Goal: Task Accomplishment & Management: Use online tool/utility

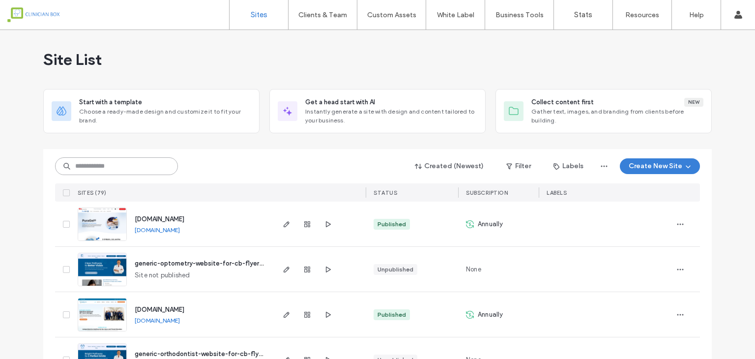
click at [131, 170] on input at bounding box center [116, 166] width 123 height 18
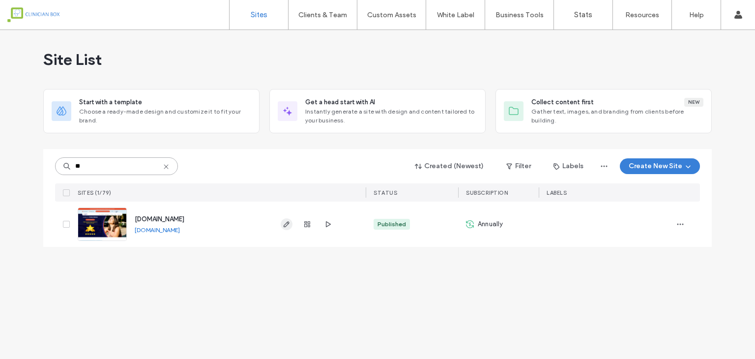
type input "**"
click at [285, 220] on icon "button" at bounding box center [286, 224] width 8 height 8
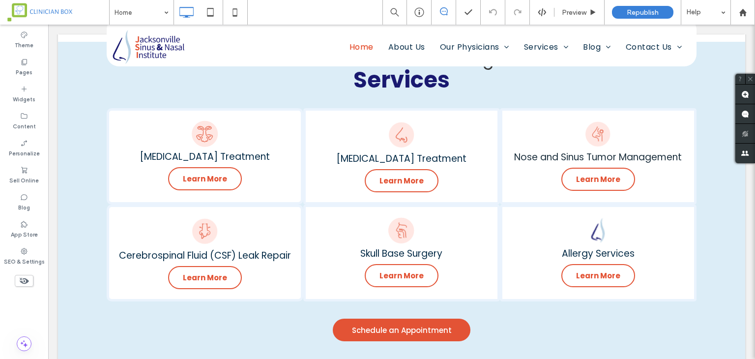
scroll to position [933, 0]
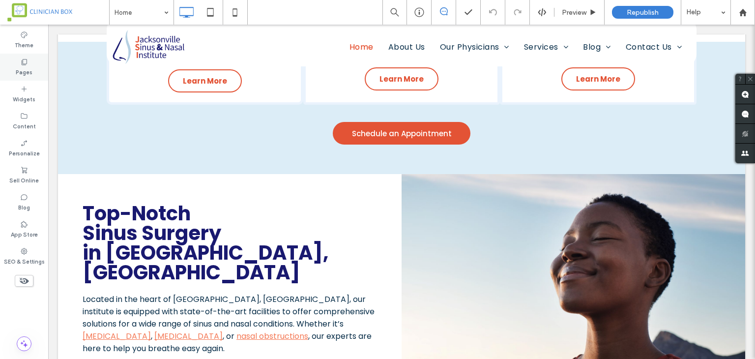
click at [26, 65] on icon at bounding box center [24, 62] width 8 height 8
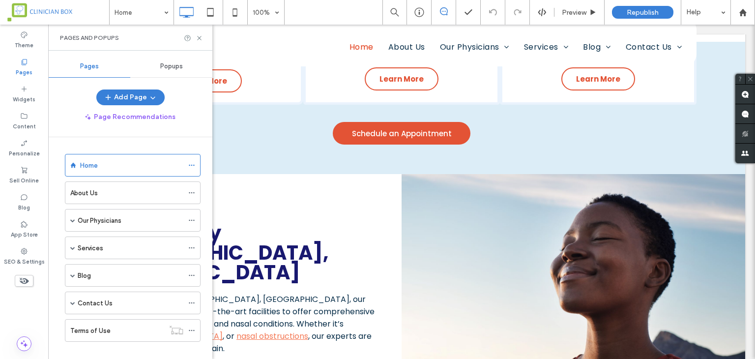
click at [181, 69] on span "Popups" at bounding box center [171, 66] width 23 height 8
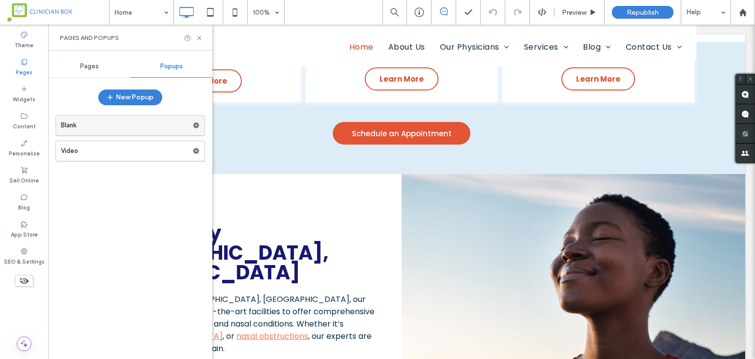
click at [149, 120] on label "Blank" at bounding box center [127, 125] width 132 height 20
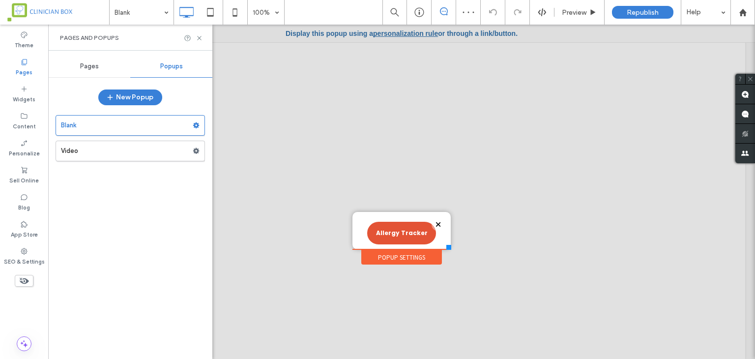
click at [404, 34] on link "personalization rule" at bounding box center [405, 33] width 65 height 8
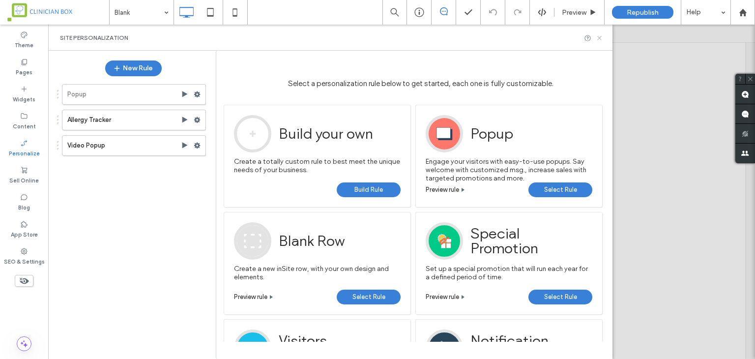
click at [600, 39] on icon at bounding box center [598, 37] width 7 height 7
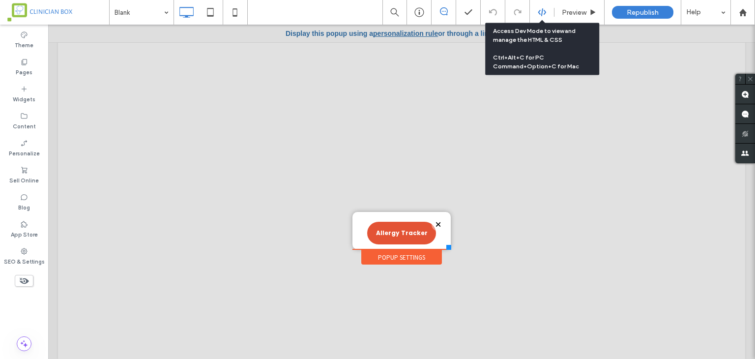
click at [545, 12] on use at bounding box center [541, 12] width 8 height 8
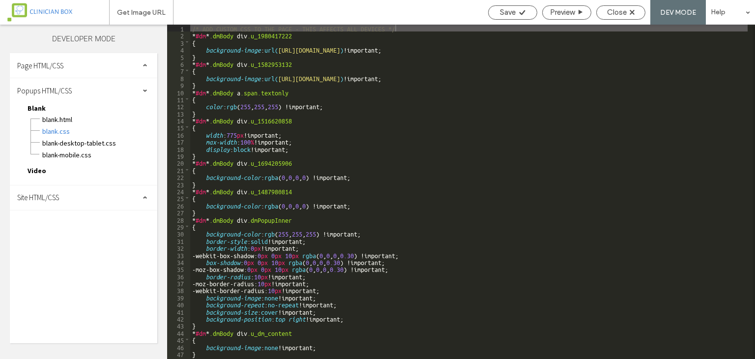
scroll to position [62, 0]
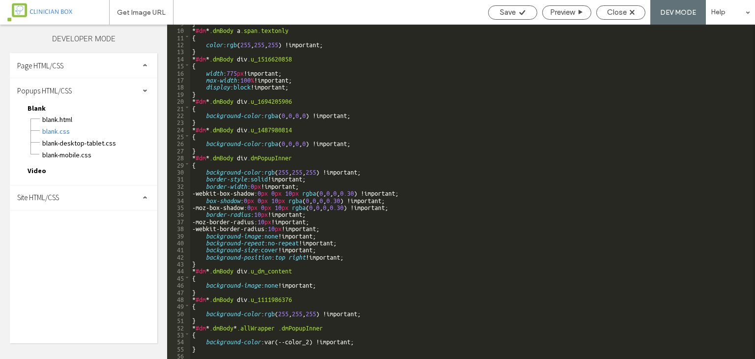
click at [41, 197] on span "Site HTML/CSS" at bounding box center [38, 197] width 42 height 9
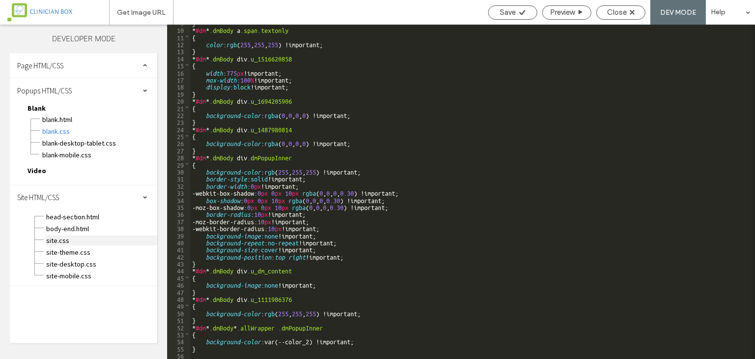
click at [57, 235] on span "site.css" at bounding box center [102, 240] width 112 height 10
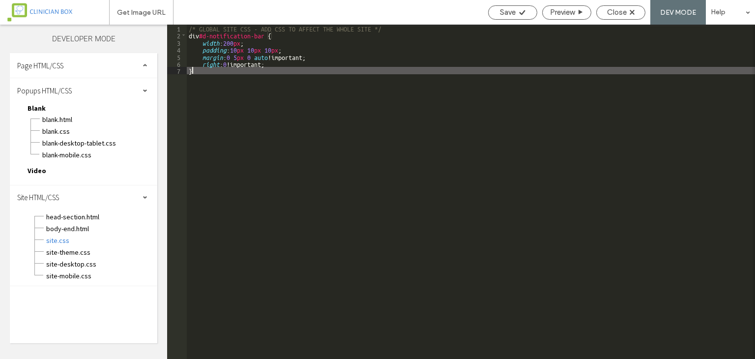
click at [227, 87] on div "/* GLOBAL SITE CSS - ADD CSS TO AFFECT THE WHOLE SITE */ div #d-notification-ba…" at bounding box center [471, 199] width 568 height 348
click at [216, 130] on div "/* GLOBAL SITE CSS - ADD CSS TO AFFECT THE WHOLE SITE */ div #d-notification-ba…" at bounding box center [471, 199] width 568 height 348
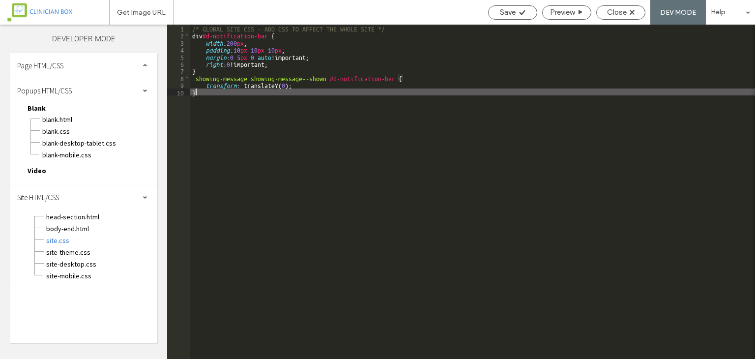
click at [586, 191] on div "/* GLOBAL SITE CSS - ADD CSS TO AFFECT THE WHOLE SITE */ div #d-notification-ba…" at bounding box center [472, 199] width 564 height 348
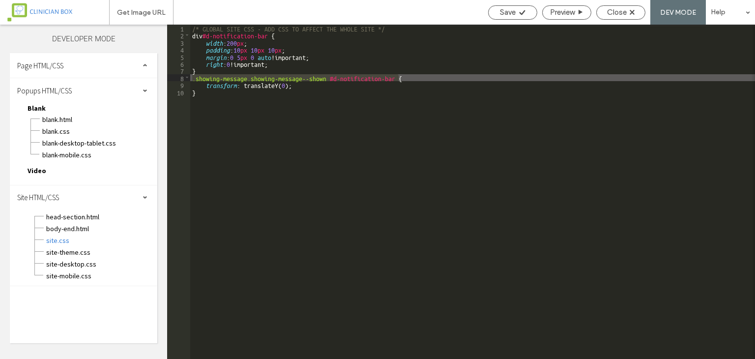
drag, startPoint x: 398, startPoint y: 77, endPoint x: 190, endPoint y: 77, distance: 208.3
click at [190, 77] on div "/* GLOBAL SITE CSS - ADD CSS TO AFFECT THE WHOLE SITE */ div #d-notification-ba…" at bounding box center [472, 199] width 564 height 348
paste textarea
click at [521, 15] on icon at bounding box center [521, 12] width 7 height 7
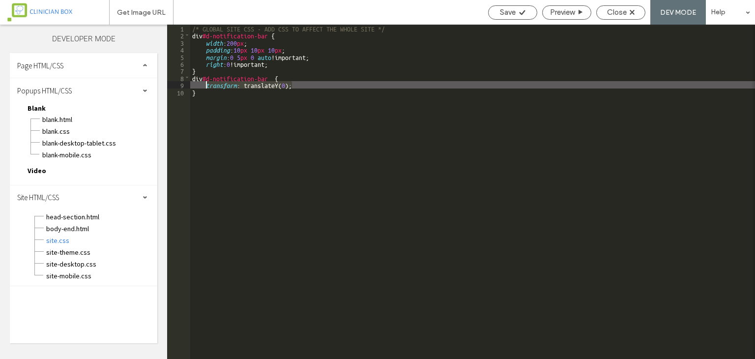
drag, startPoint x: 311, startPoint y: 87, endPoint x: 207, endPoint y: 84, distance: 104.2
click at [207, 84] on div "/* GLOBAL SITE CSS - ADD CSS TO AFFECT THE WHOLE SITE */ div #d-notification-ba…" at bounding box center [472, 199] width 564 height 348
type textarea "**"
click at [515, 11] on div "Save" at bounding box center [512, 12] width 48 height 9
click at [513, 13] on span "Save" at bounding box center [508, 12] width 16 height 9
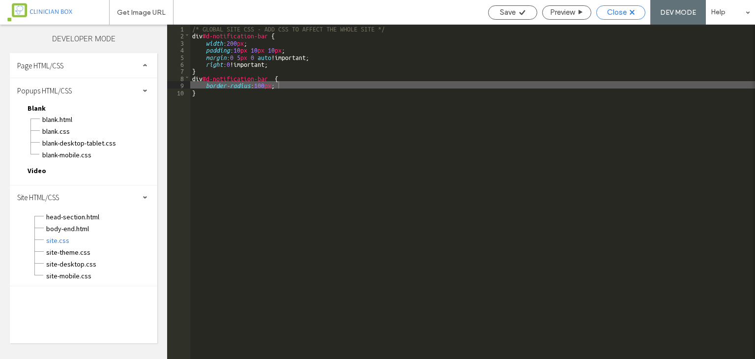
click at [611, 9] on span "Close" at bounding box center [617, 12] width 20 height 9
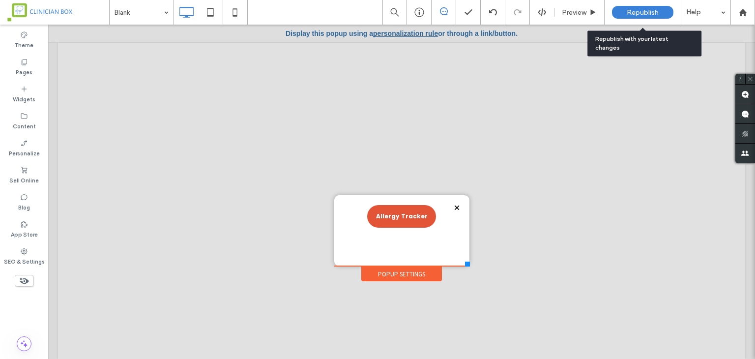
click at [636, 13] on span "Republish" at bounding box center [642, 12] width 32 height 8
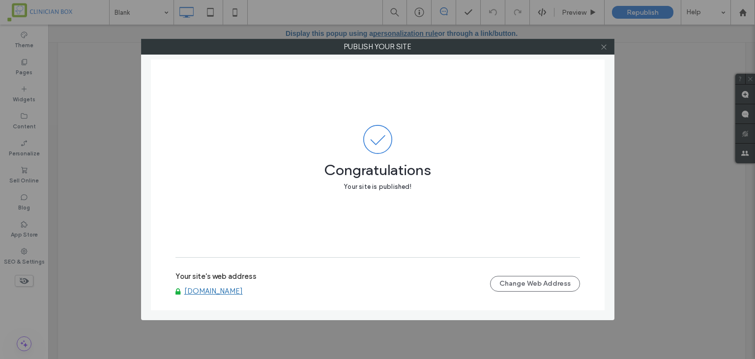
click at [601, 46] on icon at bounding box center [603, 46] width 7 height 7
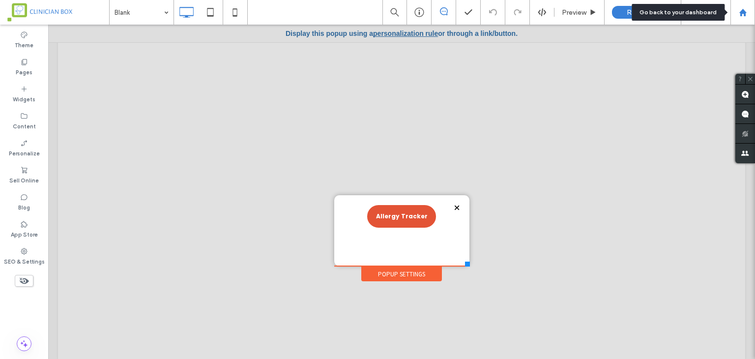
click at [742, 11] on use at bounding box center [741, 11] width 7 height 7
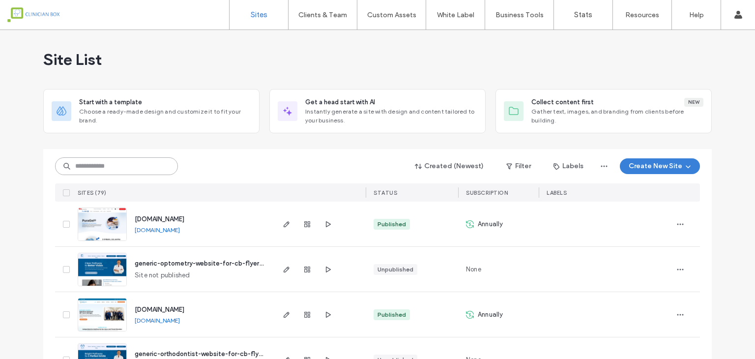
click at [146, 166] on input at bounding box center [116, 166] width 123 height 18
type input "*****"
